Goal: Task Accomplishment & Management: Use online tool/utility

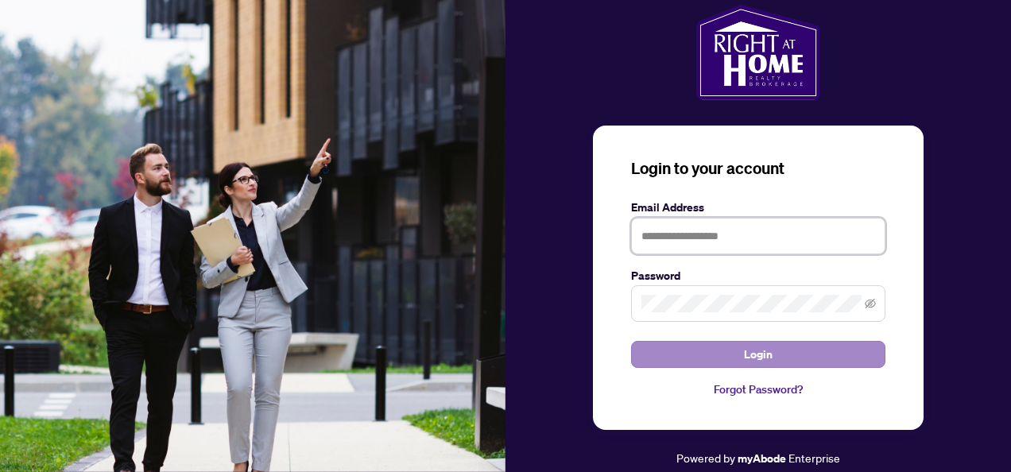
type input "**********"
click at [781, 355] on button "Login" at bounding box center [758, 354] width 254 height 27
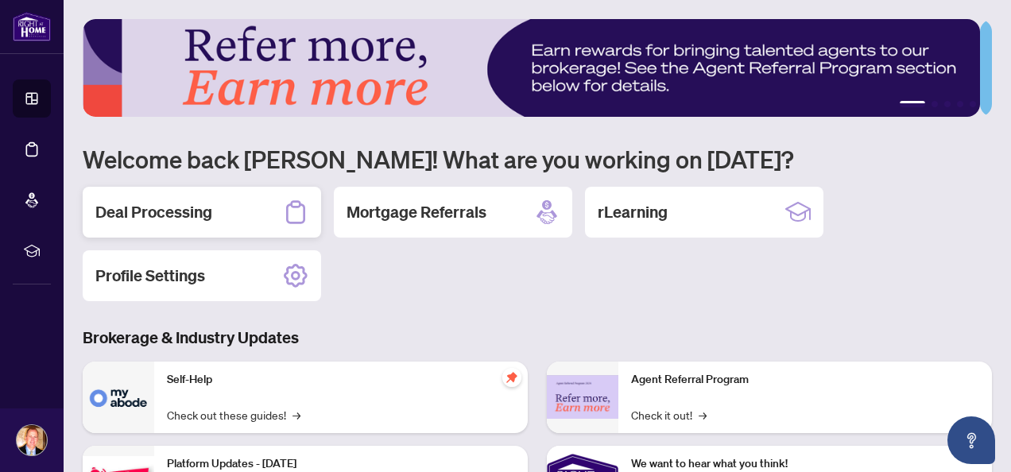
click at [166, 213] on h2 "Deal Processing" at bounding box center [153, 212] width 117 height 22
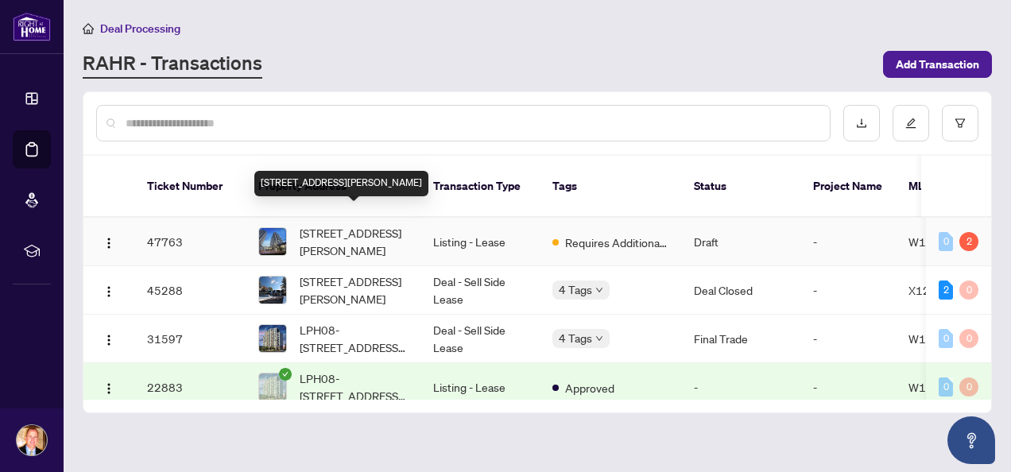
click at [338, 224] on span "[STREET_ADDRESS][PERSON_NAME]" at bounding box center [354, 241] width 108 height 35
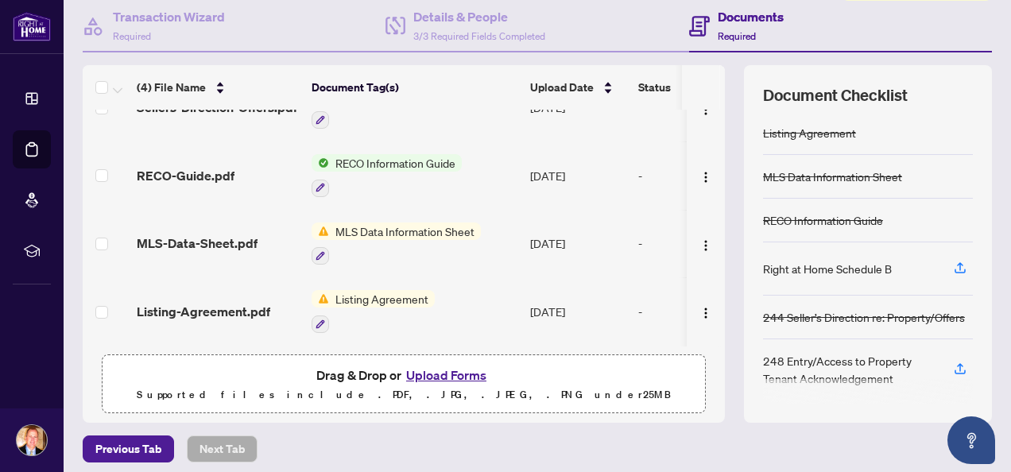
scroll to position [159, 0]
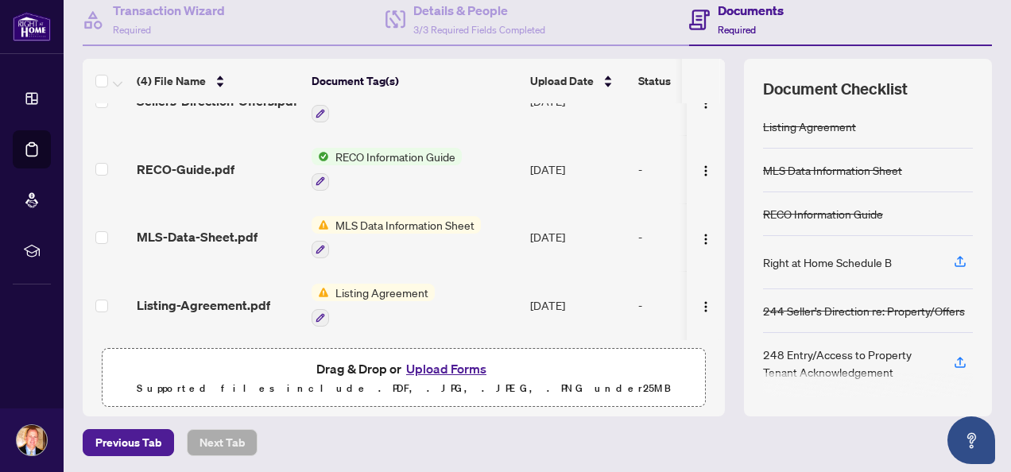
click at [431, 366] on button "Upload Forms" at bounding box center [446, 369] width 90 height 21
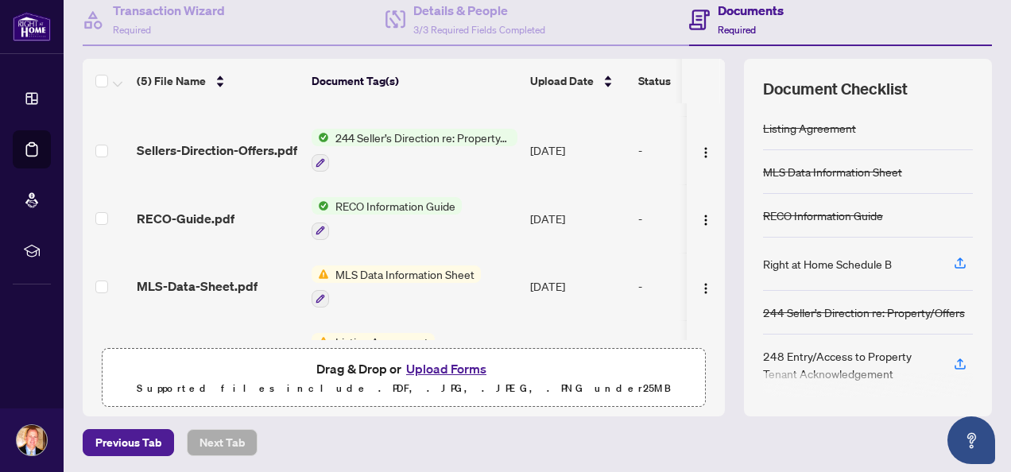
scroll to position [0, 0]
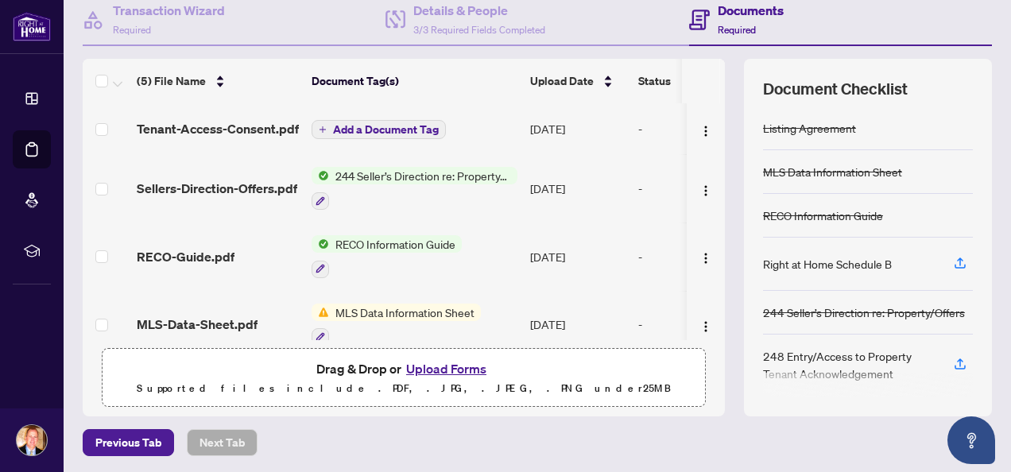
click at [372, 126] on span "Add a Document Tag" at bounding box center [386, 129] width 106 height 11
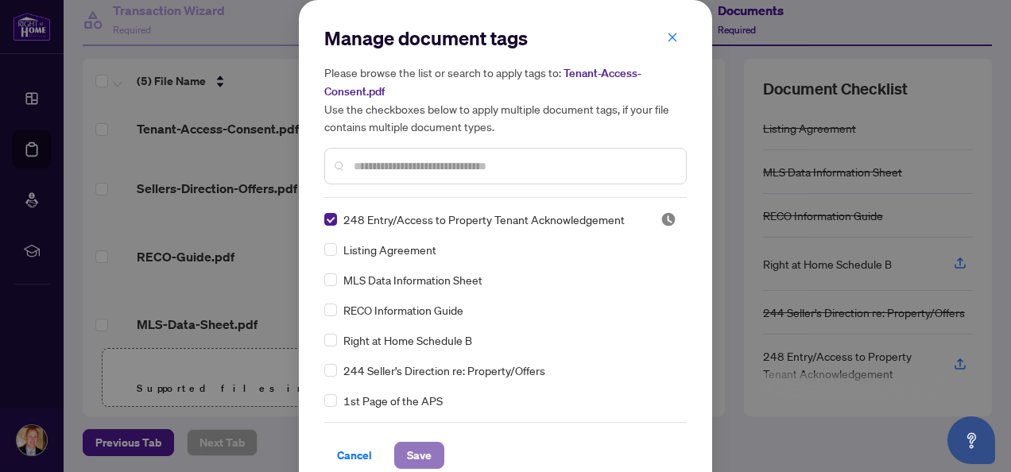
click at [420, 451] on span "Save" at bounding box center [419, 455] width 25 height 25
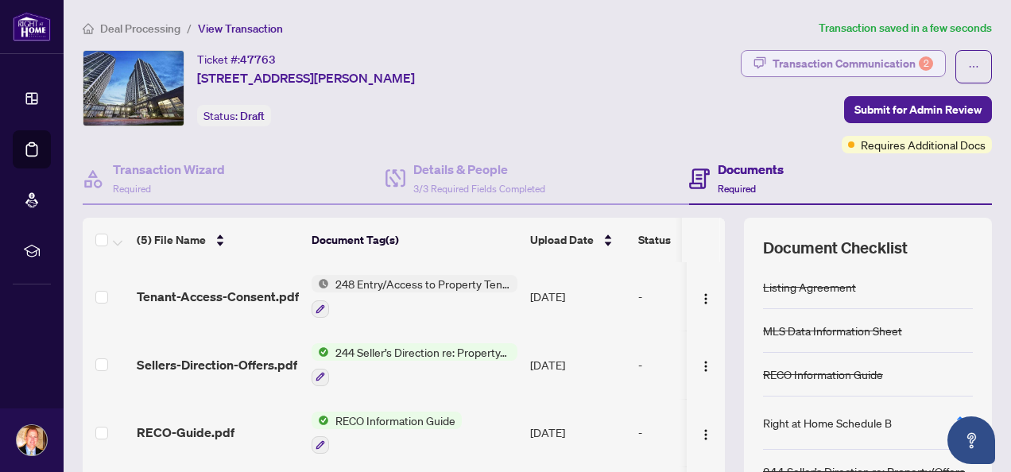
click at [838, 64] on div "Transaction Communication 2" at bounding box center [853, 63] width 161 height 25
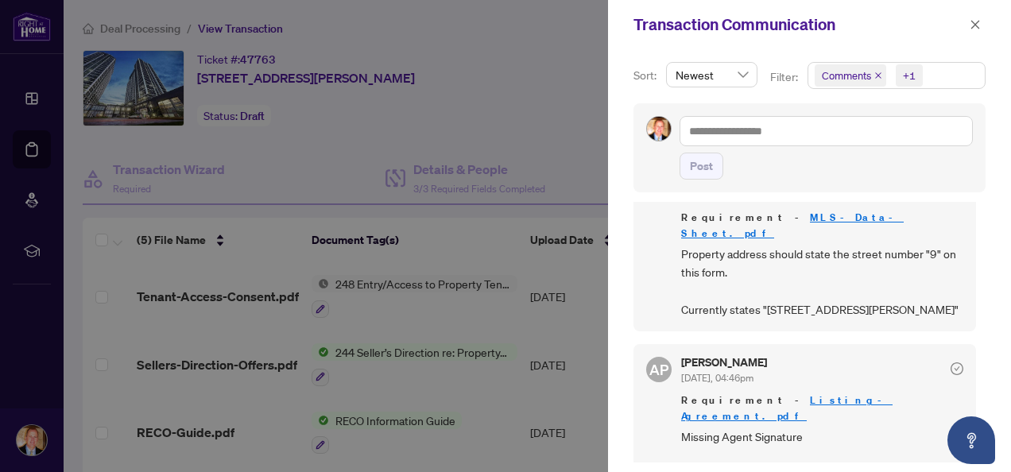
scroll to position [2, 0]
click at [467, 107] on div at bounding box center [505, 236] width 1011 height 472
click at [976, 25] on icon "close" at bounding box center [976, 24] width 9 height 9
